Goal: Information Seeking & Learning: Check status

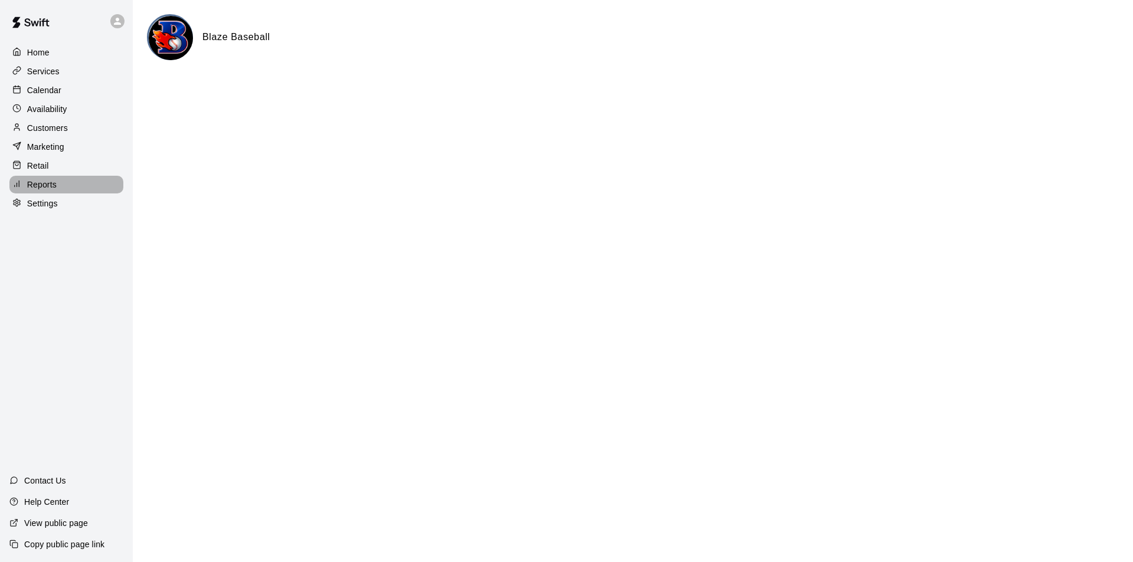
click at [44, 190] on p "Reports" at bounding box center [41, 185] width 29 height 12
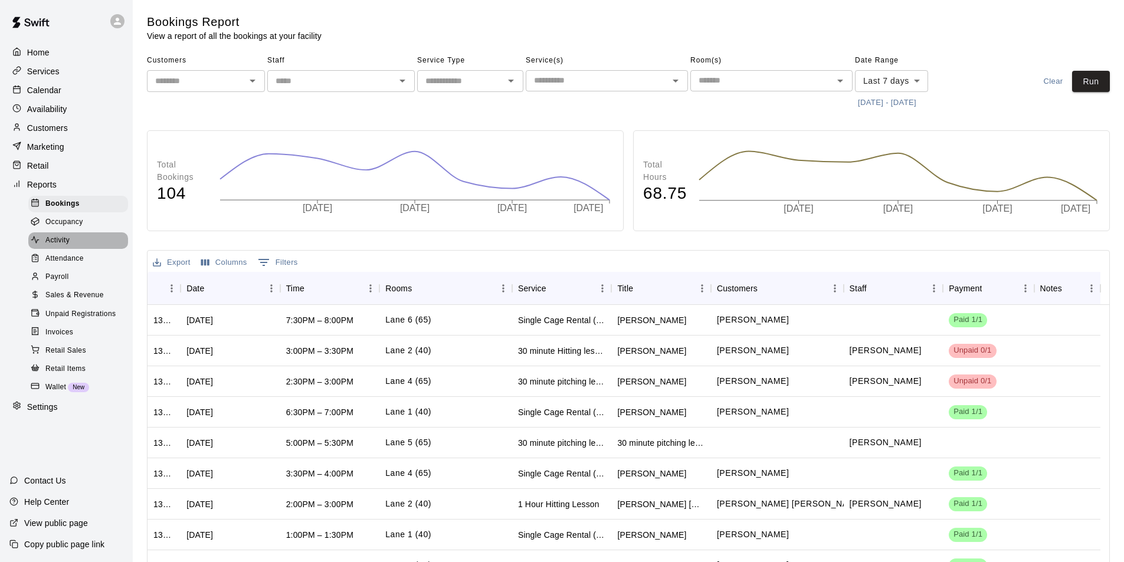
click at [72, 247] on div "Activity" at bounding box center [78, 240] width 100 height 17
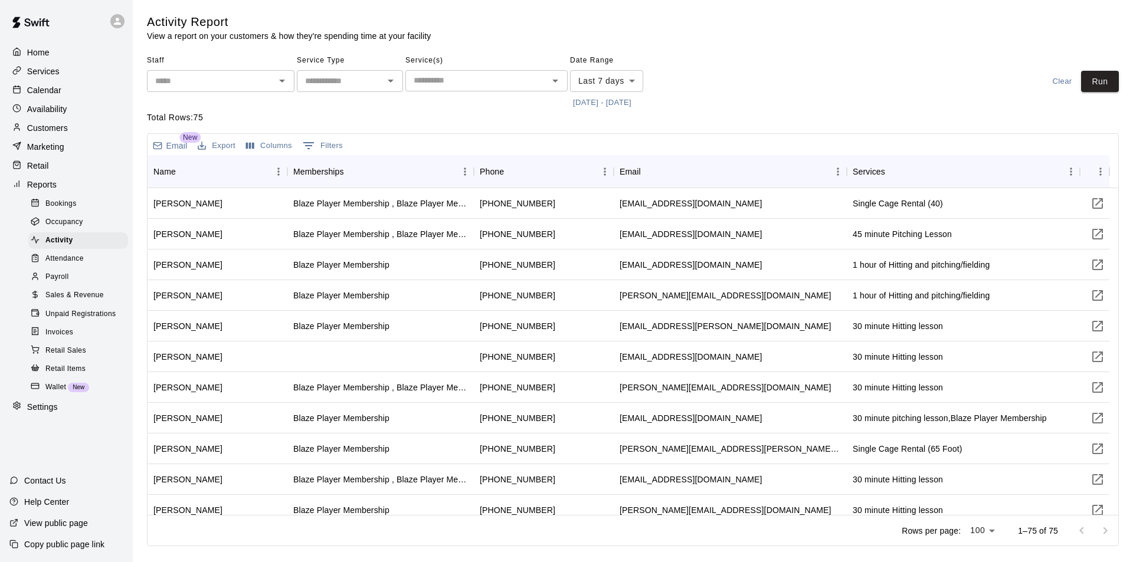
click at [94, 301] on span "Sales & Revenue" at bounding box center [74, 296] width 58 height 12
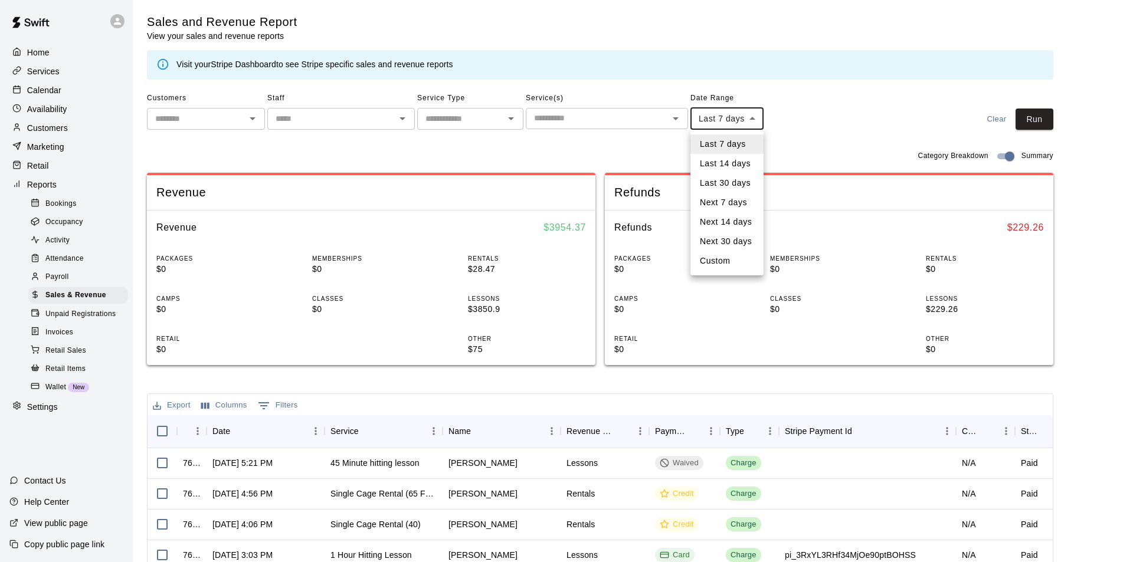
click at [760, 118] on body "Home Services Calendar Availability Customers Marketing Retail Reports Bookings…" at bounding box center [566, 405] width 1133 height 811
click at [726, 254] on li "Custom" at bounding box center [726, 260] width 73 height 19
type input "******"
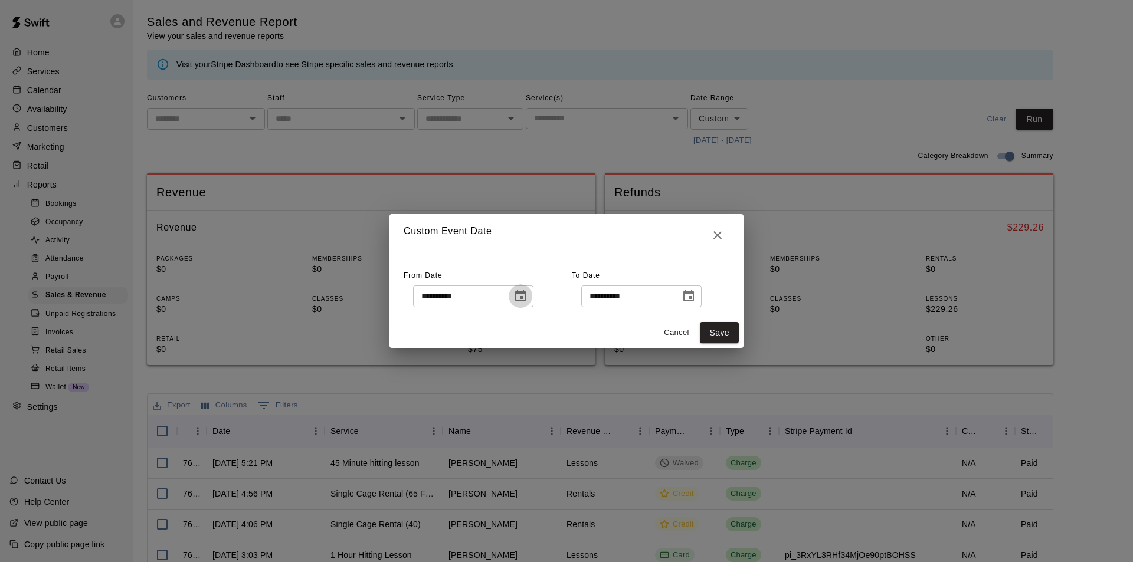
drag, startPoint x: 537, startPoint y: 296, endPoint x: 598, endPoint y: 276, distance: 64.7
click at [527, 297] on icon "Choose date, selected date is Aug 11, 2025" at bounding box center [520, 296] width 14 height 14
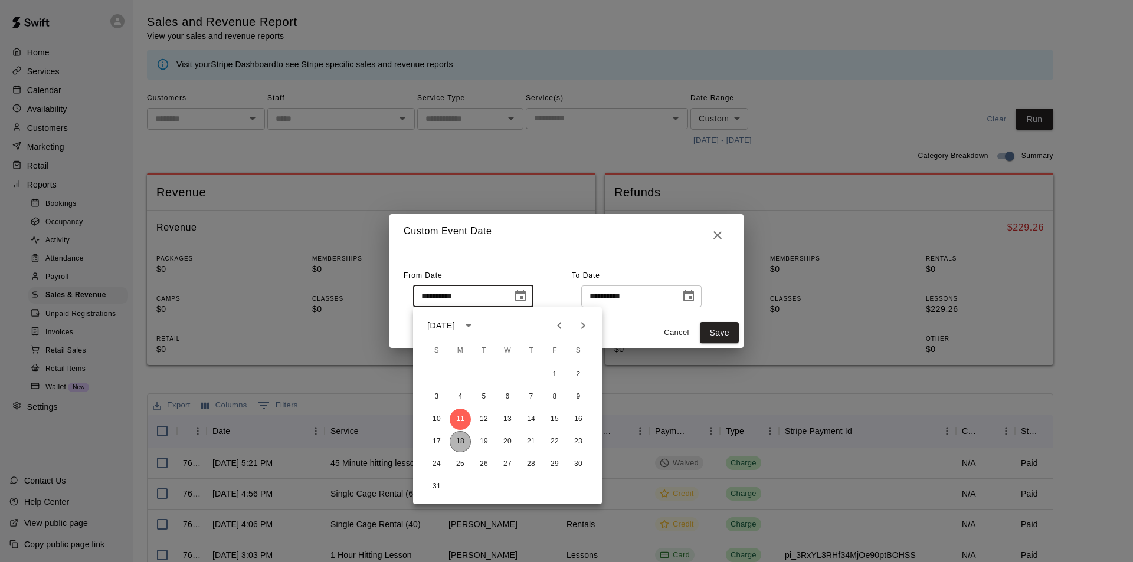
click at [463, 440] on button "18" at bounding box center [460, 441] width 21 height 21
type input "**********"
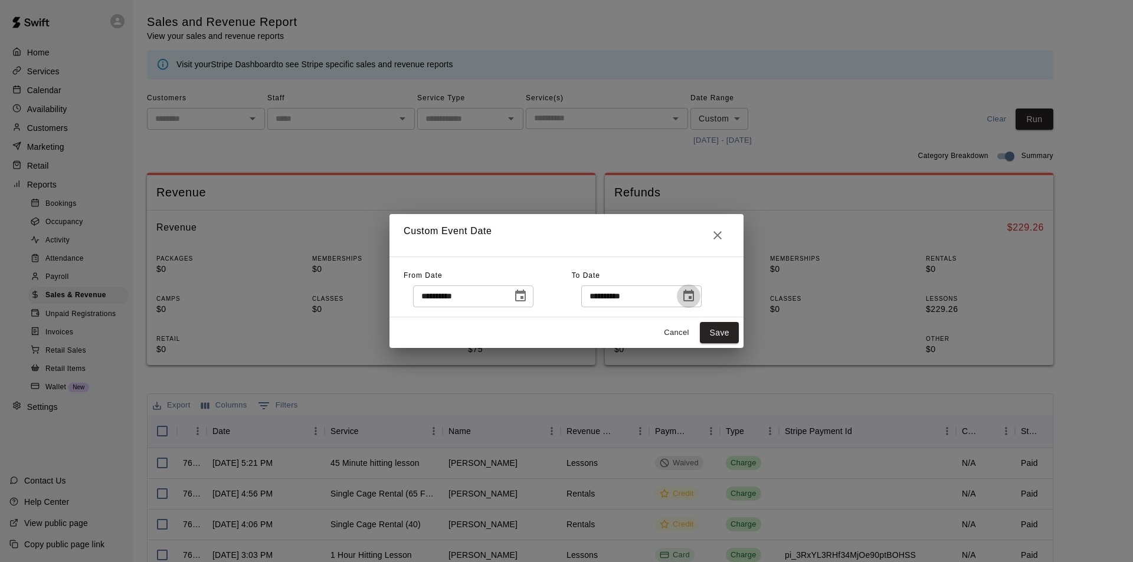
click at [700, 293] on button "Choose date, selected date is Aug 18, 2025" at bounding box center [689, 296] width 24 height 24
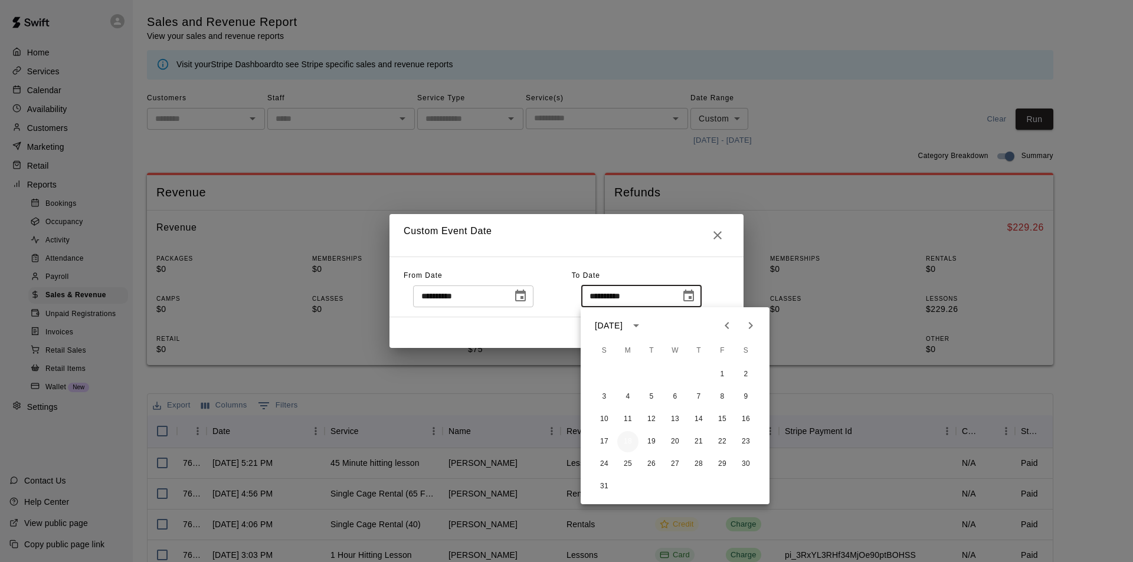
click at [624, 440] on button "18" at bounding box center [627, 441] width 21 height 21
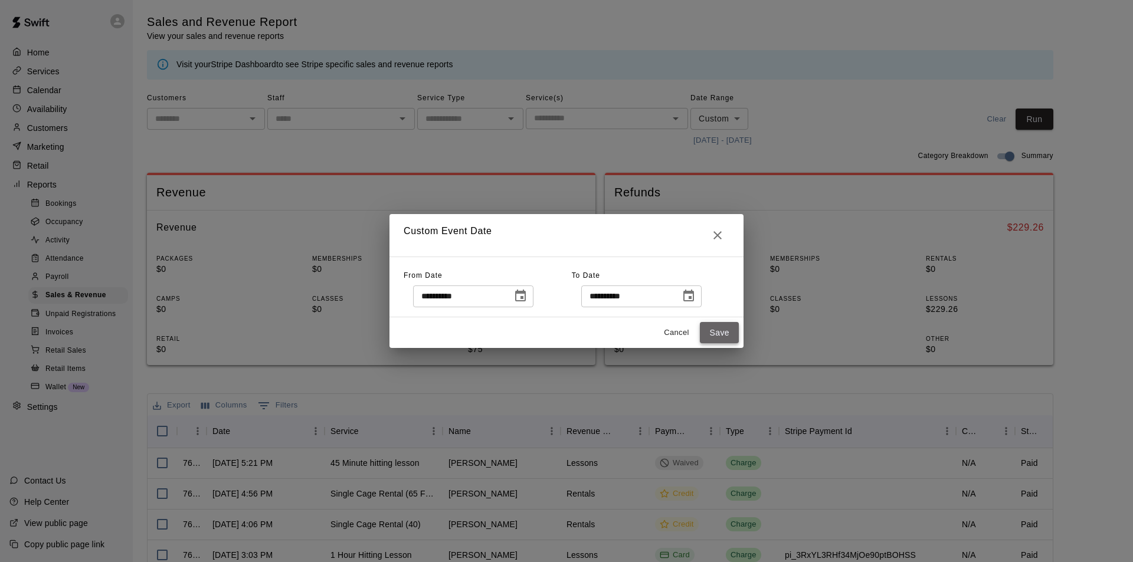
click at [719, 337] on button "Save" at bounding box center [719, 333] width 39 height 22
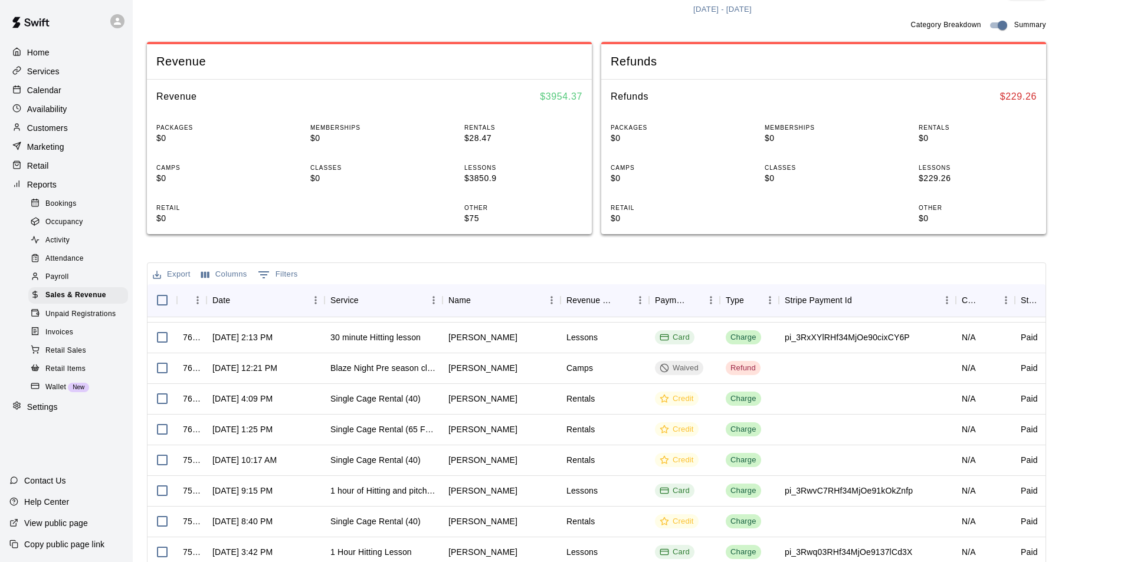
scroll to position [118, 0]
click at [70, 320] on span "Unpaid Registrations" at bounding box center [80, 315] width 70 height 12
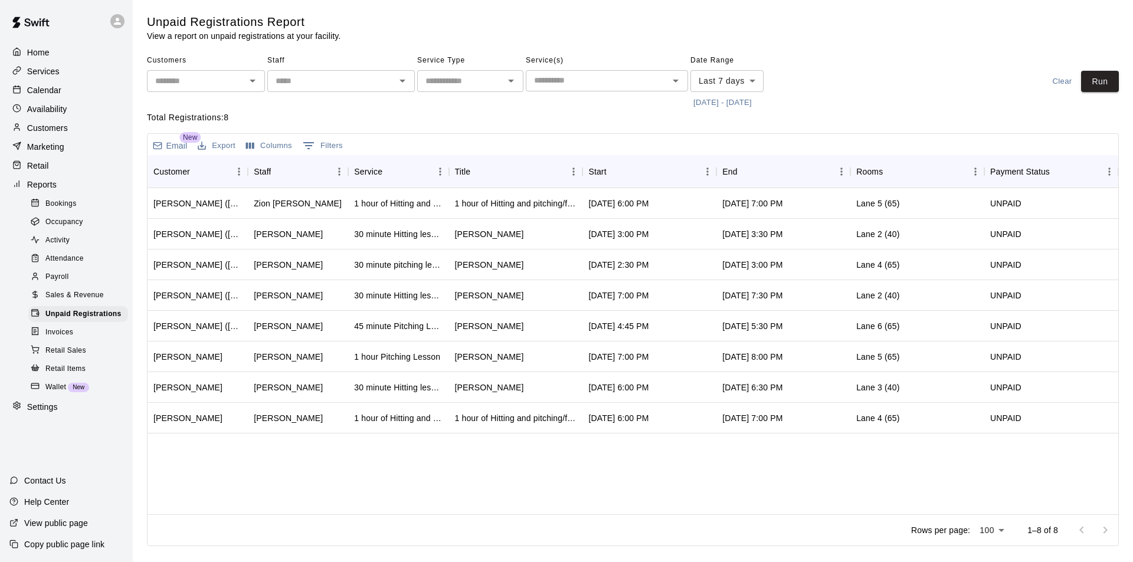
click at [55, 505] on p "Help Center" at bounding box center [46, 502] width 45 height 12
